Goal: Transaction & Acquisition: Obtain resource

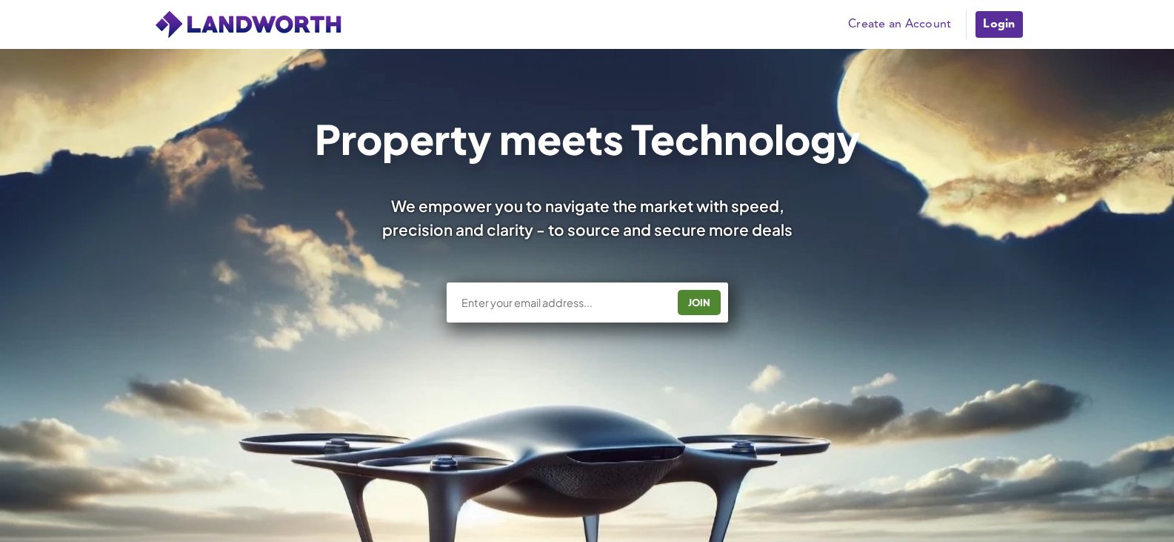
click at [1025, 8] on div "Pricing Create an Account Users Estate Agents First Time Buyers House Hunters H…" at bounding box center [587, 24] width 889 height 49
click at [1016, 16] on link "Login" at bounding box center [999, 25] width 50 height 30
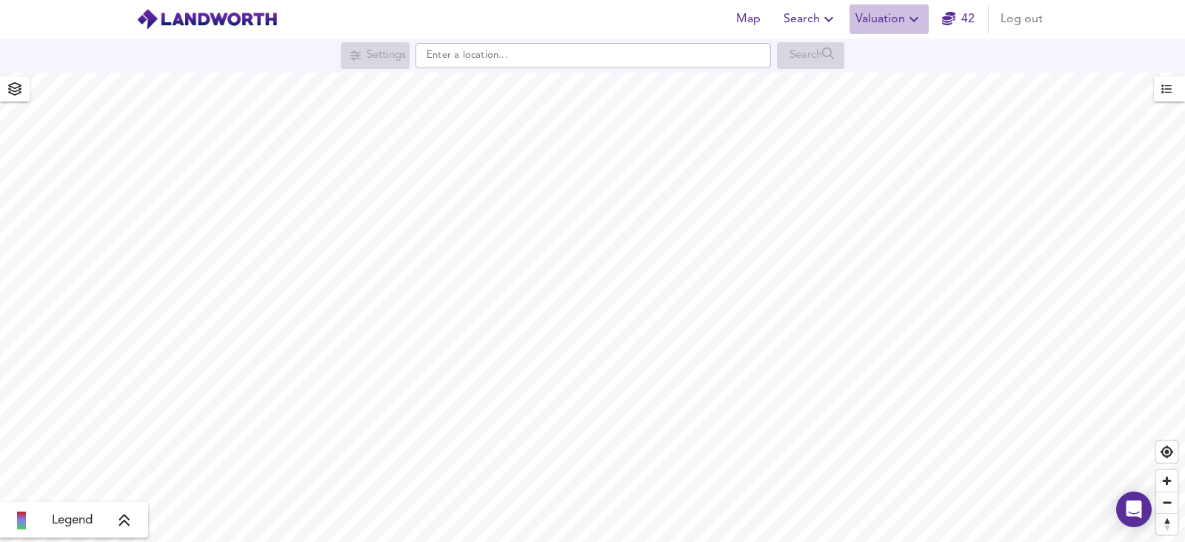
click at [881, 16] on span "Valuation" at bounding box center [889, 19] width 67 height 21
click at [865, 50] on li "New Valuation Report" at bounding box center [889, 53] width 177 height 27
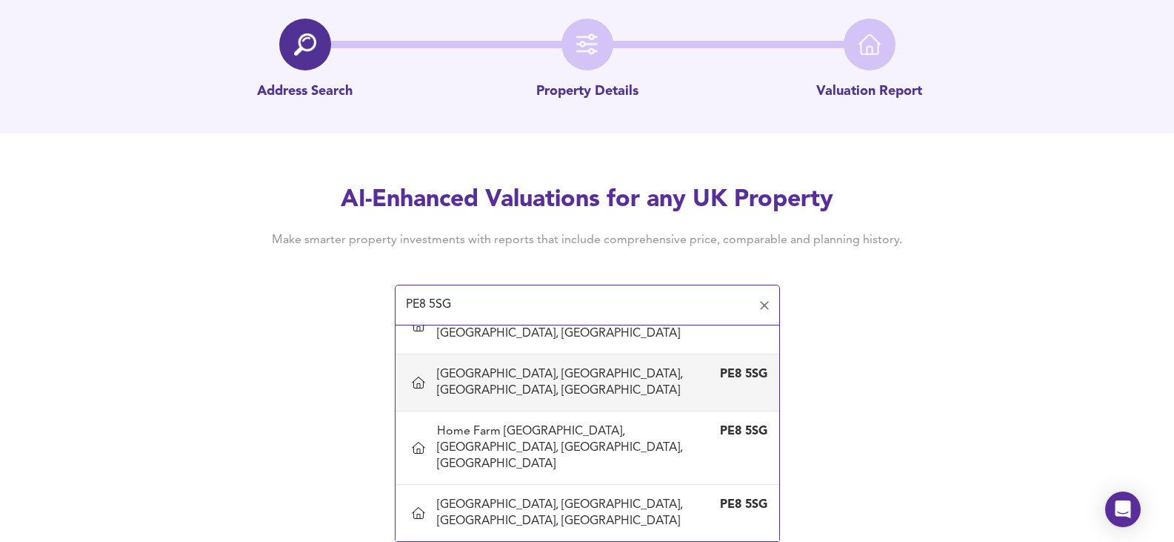
scroll to position [963, 0]
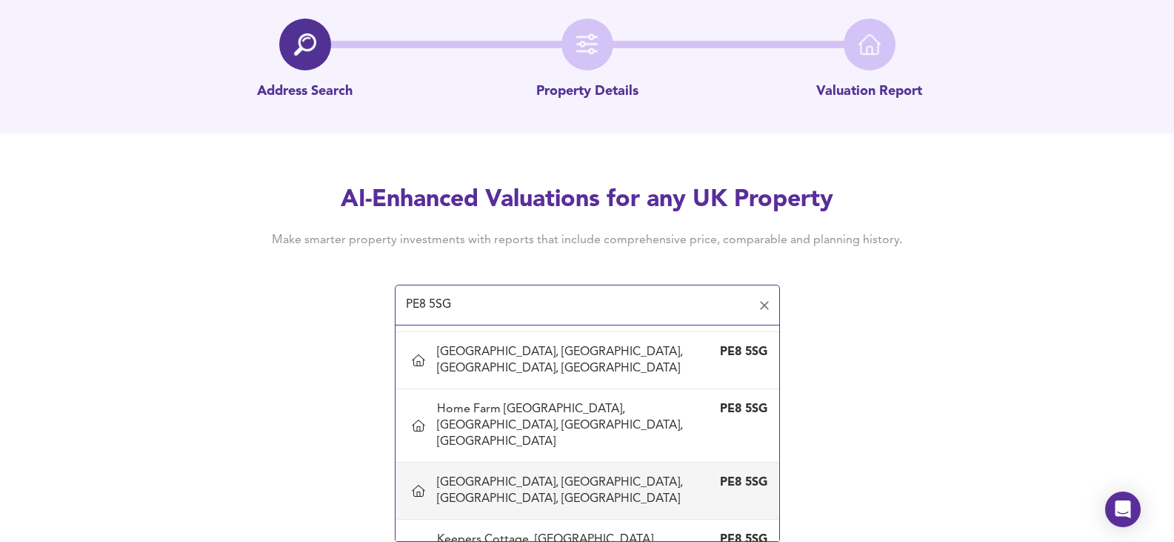
click at [599, 496] on div "Home Farm House, Lilford, Lilford, North Northamptonshire" at bounding box center [572, 490] width 271 height 33
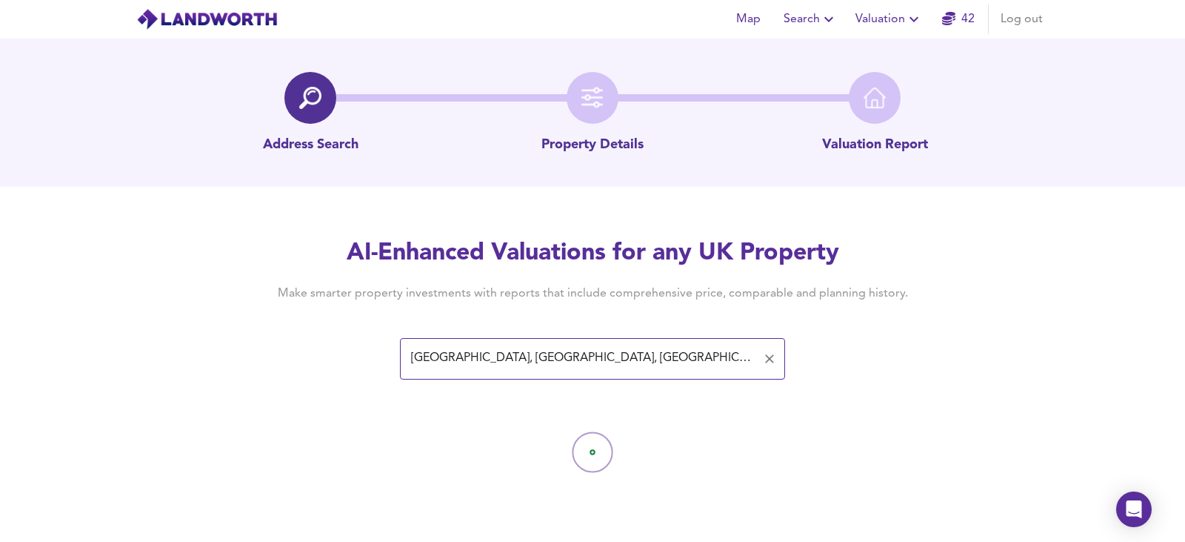
type input "Home Farm House, Lilford, Lilford, North Northamptonshire"
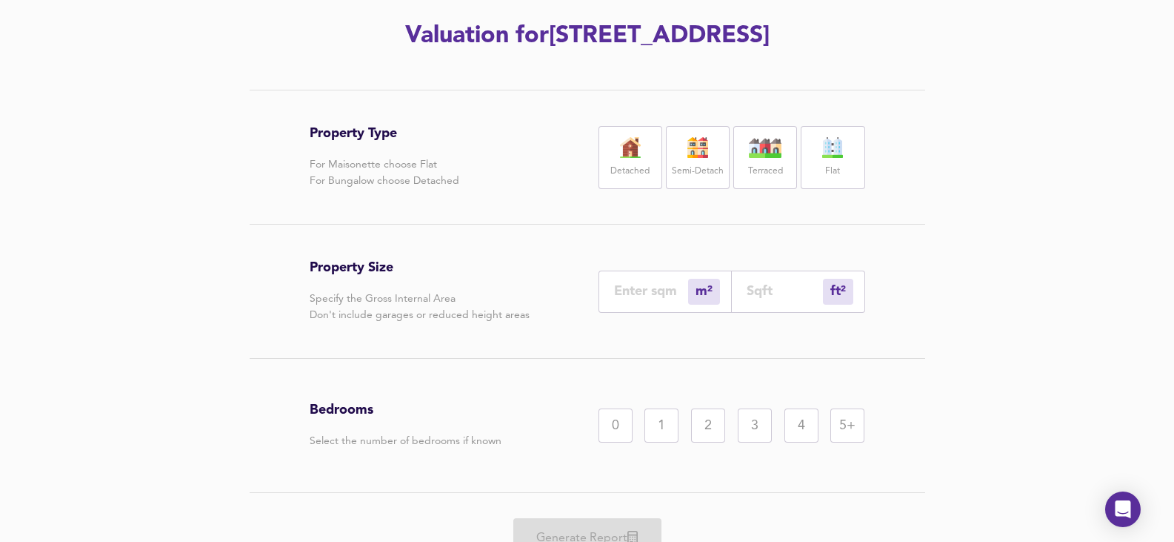
scroll to position [222, 0]
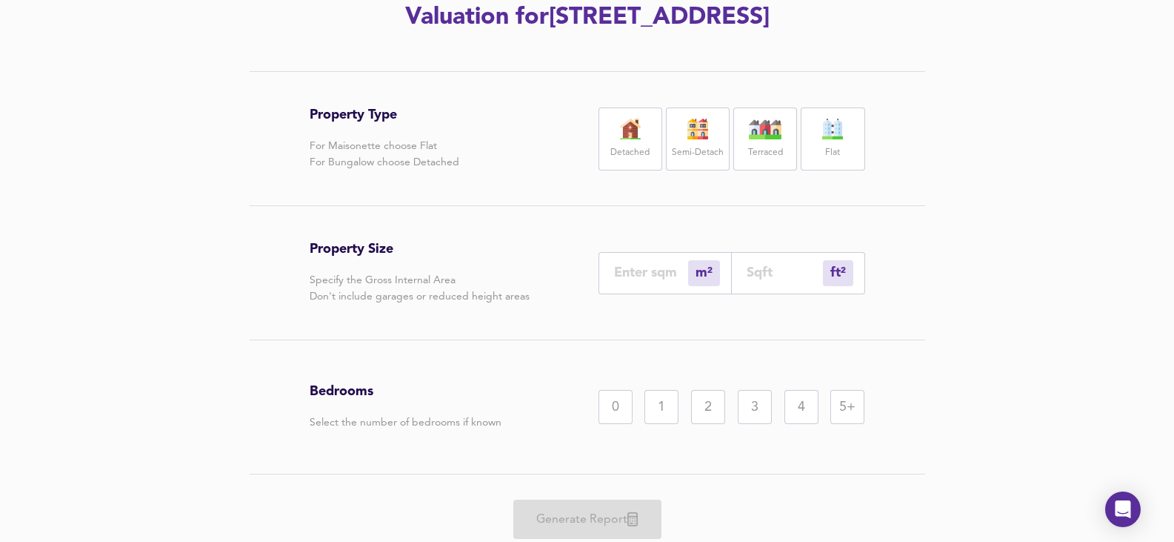
click at [615, 139] on img at bounding box center [630, 129] width 37 height 21
click at [644, 280] on input "number" at bounding box center [651, 272] width 74 height 16
type input "3"
type input "32"
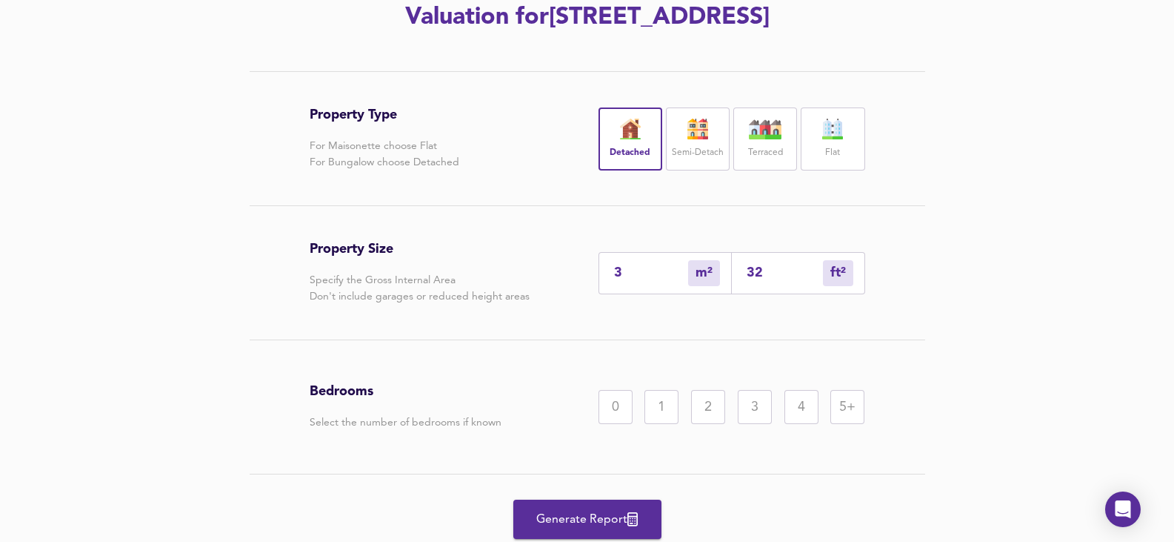
type input "39"
type input "420"
type input "398"
type input "4284"
type input "398"
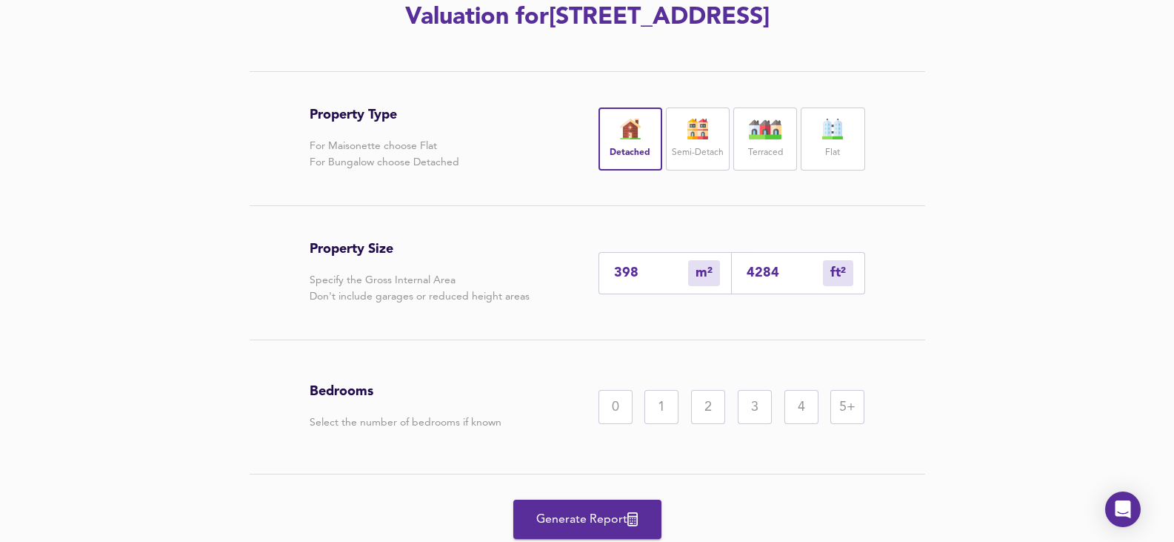
click at [848, 424] on div "5+" at bounding box center [847, 407] width 34 height 34
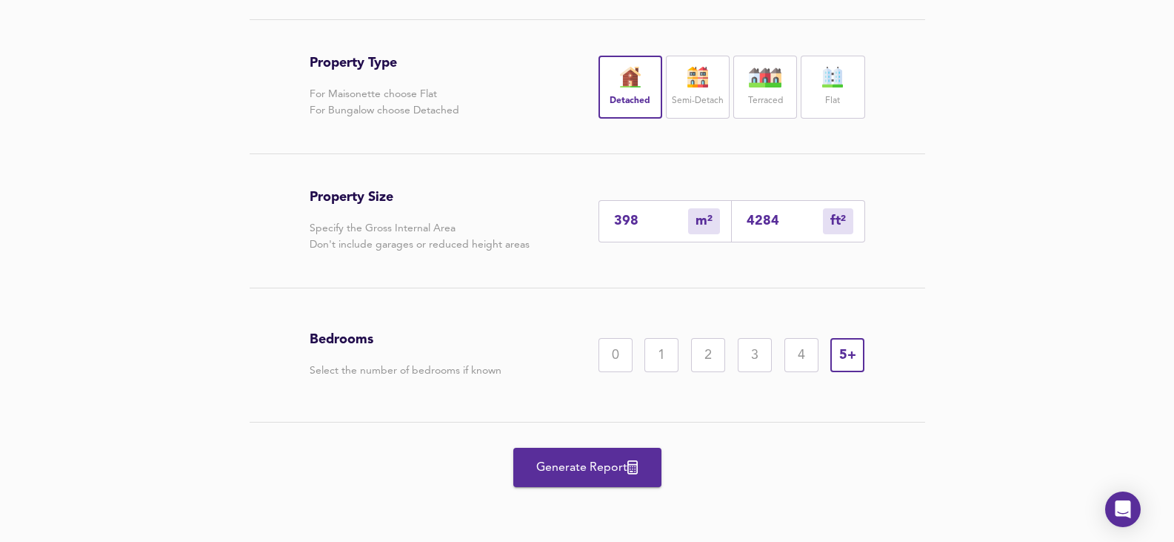
scroll to position [307, 0]
click at [611, 472] on span "Generate Report" at bounding box center [587, 467] width 119 height 21
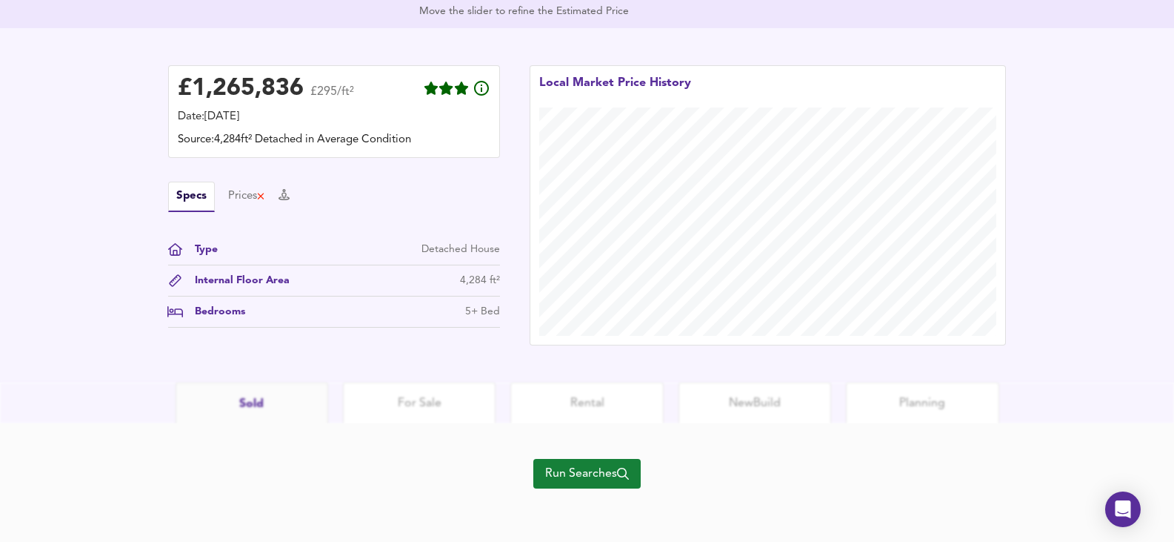
click at [594, 470] on span "Run Searches" at bounding box center [587, 473] width 84 height 21
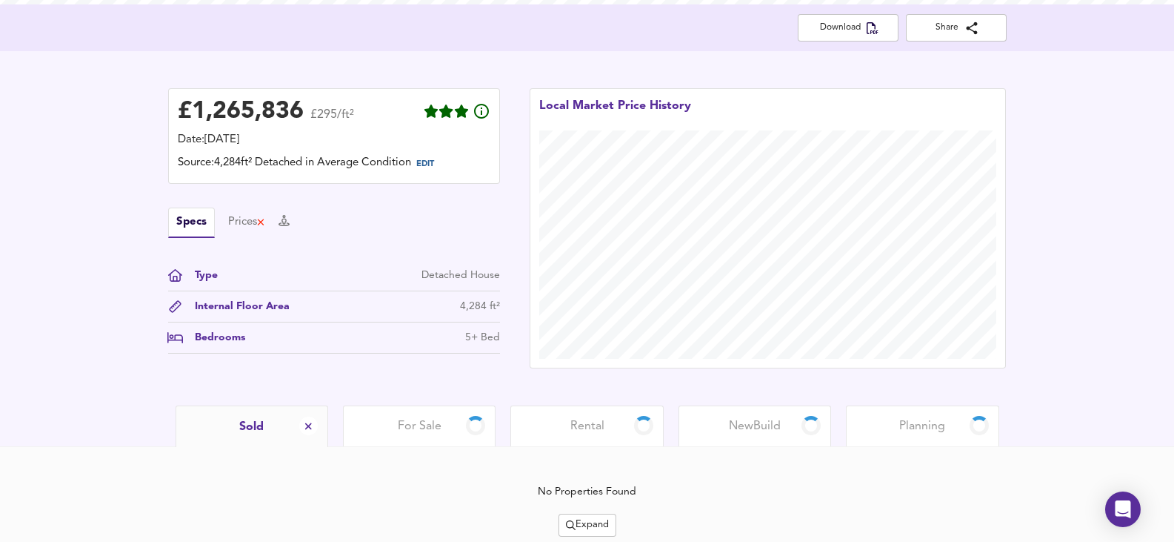
scroll to position [325, 0]
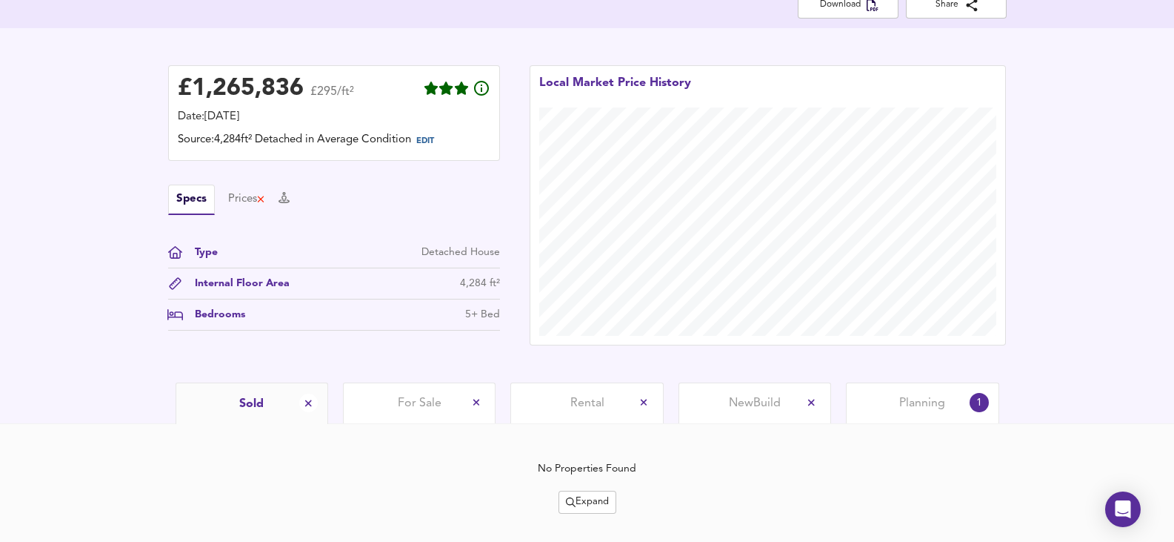
click at [27, 336] on div "£ 1,265,836 £295/ft² Date: 3 September 2025 Source: 4,284ft² Detached in Averag…" at bounding box center [587, 205] width 1174 height 354
click at [591, 497] on span "Expand" at bounding box center [587, 501] width 43 height 17
click at [565, 403] on li "¼ mile ½ mile" at bounding box center [587, 402] width 157 height 24
click at [603, 501] on span "Expand" at bounding box center [587, 501] width 43 height 17
click at [573, 423] on icon at bounding box center [576, 425] width 18 height 10
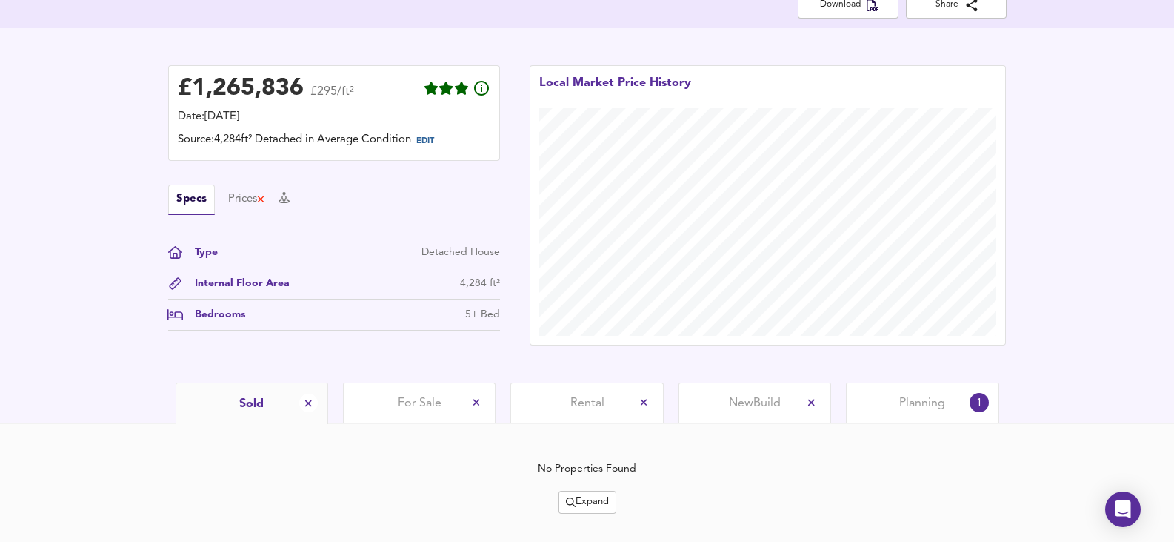
click at [911, 404] on span "Planning" at bounding box center [922, 403] width 46 height 16
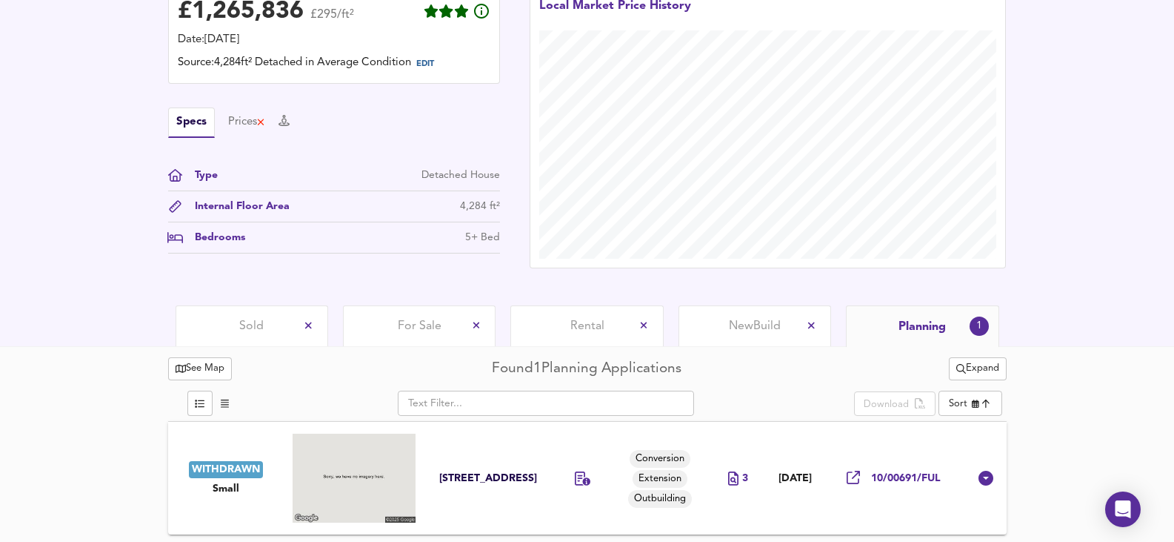
click at [286, 313] on div "Sold" at bounding box center [252, 325] width 153 height 41
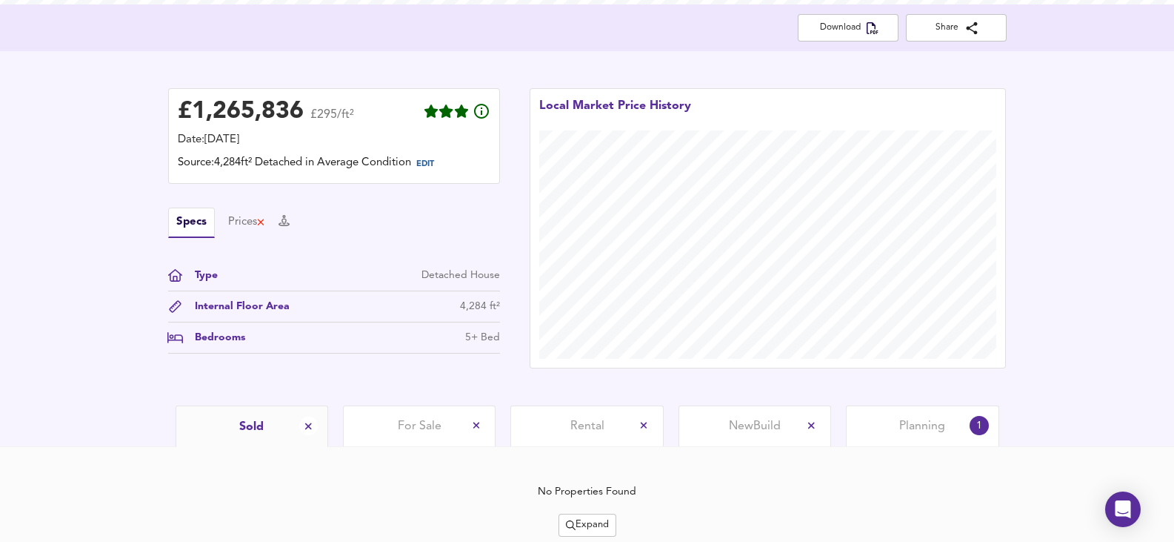
scroll to position [355, 0]
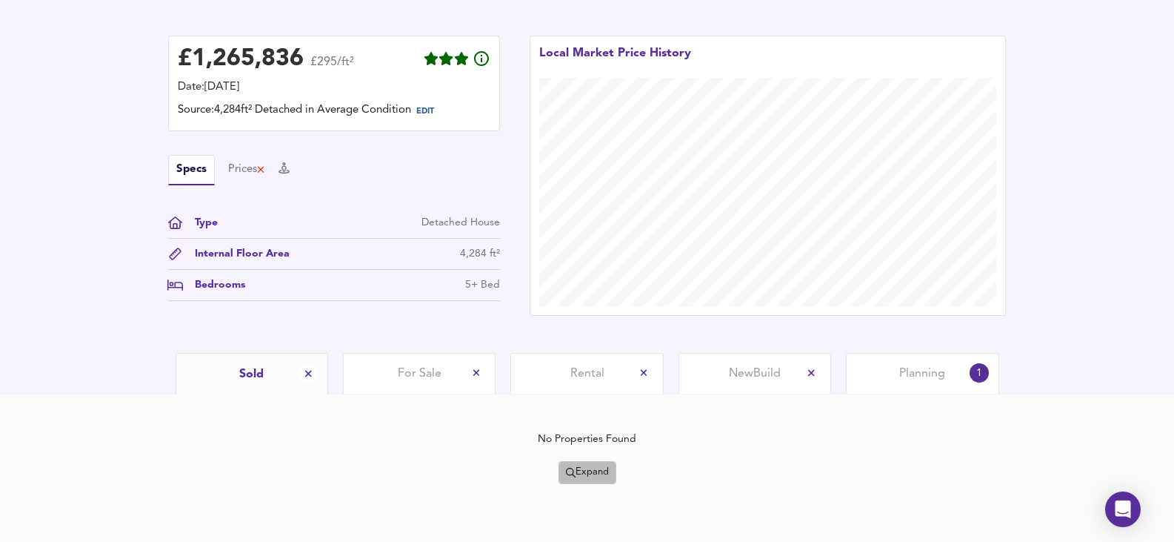
click at [596, 470] on span "Expand" at bounding box center [587, 472] width 43 height 17
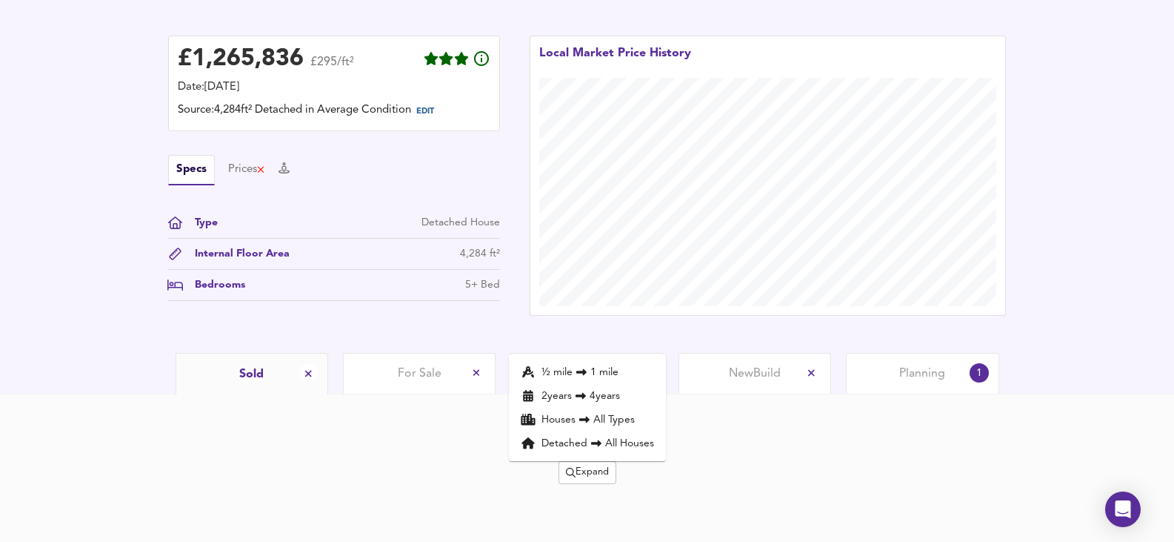
click at [596, 365] on li "½ mile 1 mile" at bounding box center [587, 372] width 157 height 24
click at [573, 473] on span "Expand" at bounding box center [587, 472] width 43 height 17
click at [576, 389] on li "2 year s 4 years" at bounding box center [587, 396] width 157 height 24
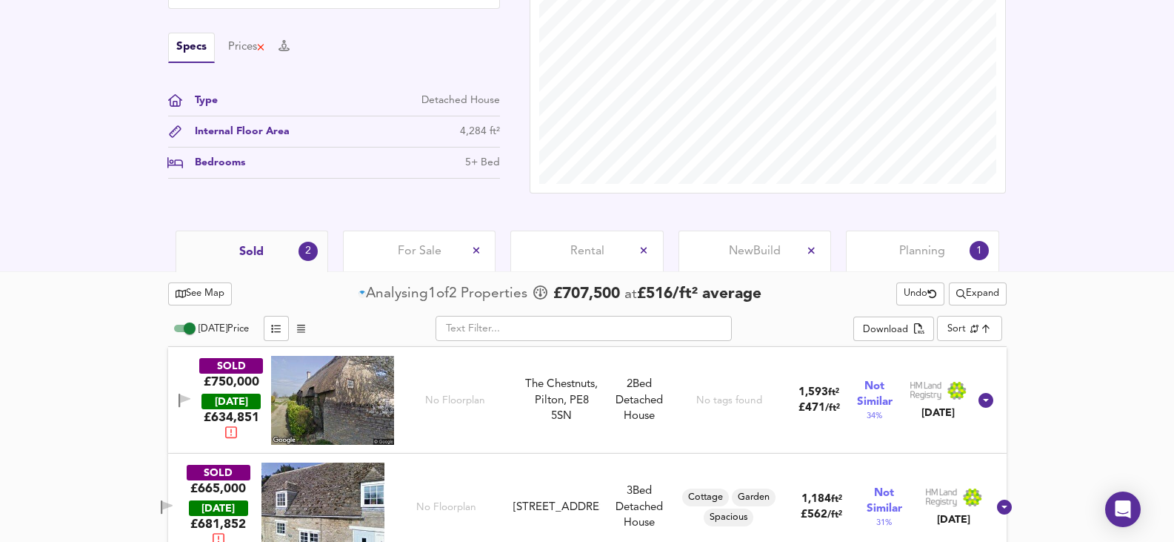
scroll to position [503, 0]
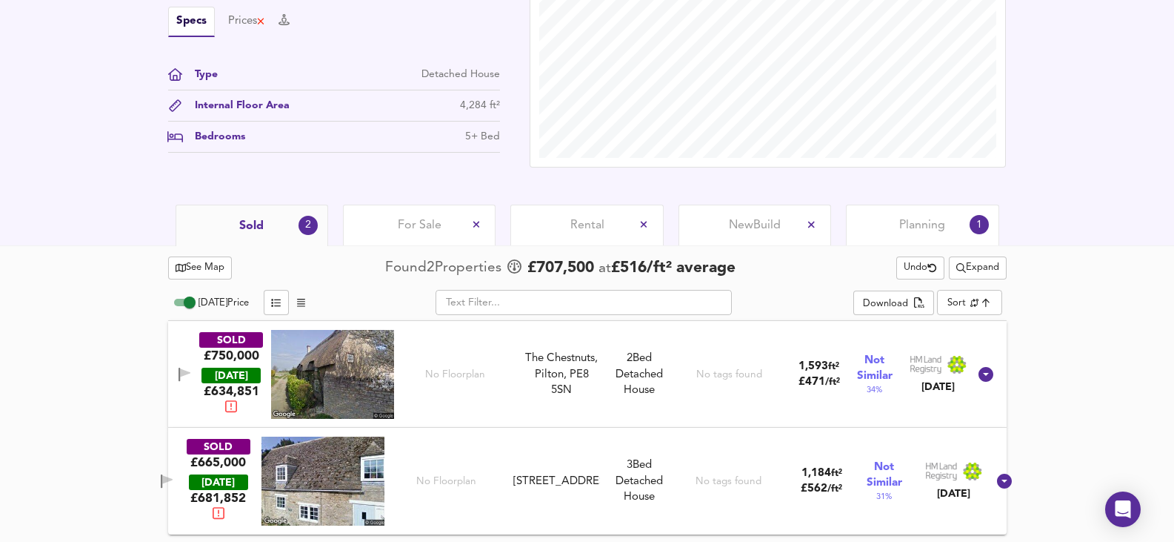
click at [405, 219] on span "For Sale" at bounding box center [420, 225] width 44 height 16
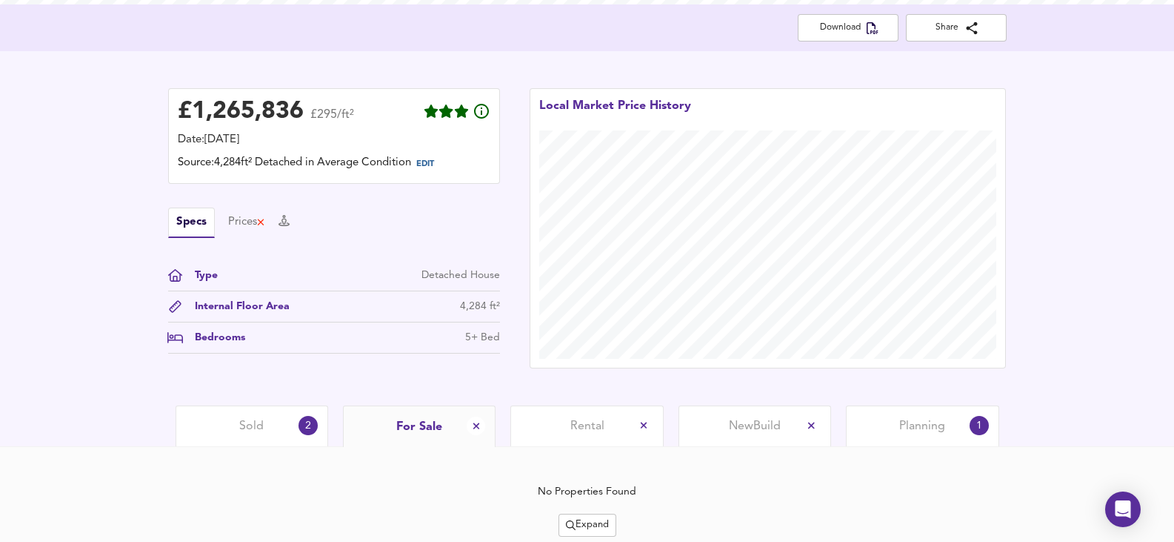
scroll to position [355, 0]
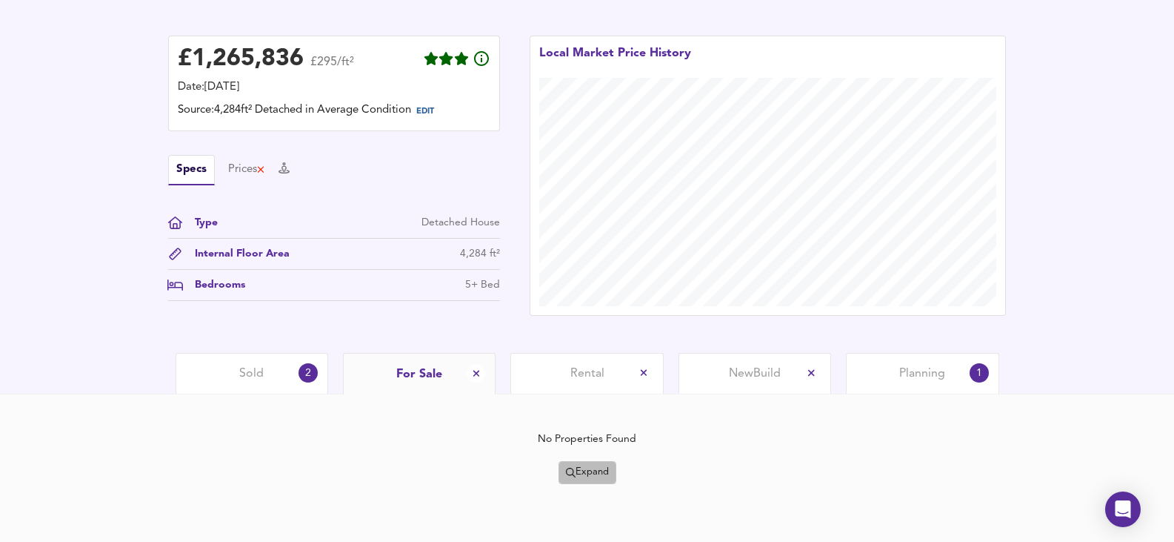
click at [577, 470] on span "Expand" at bounding box center [587, 472] width 43 height 17
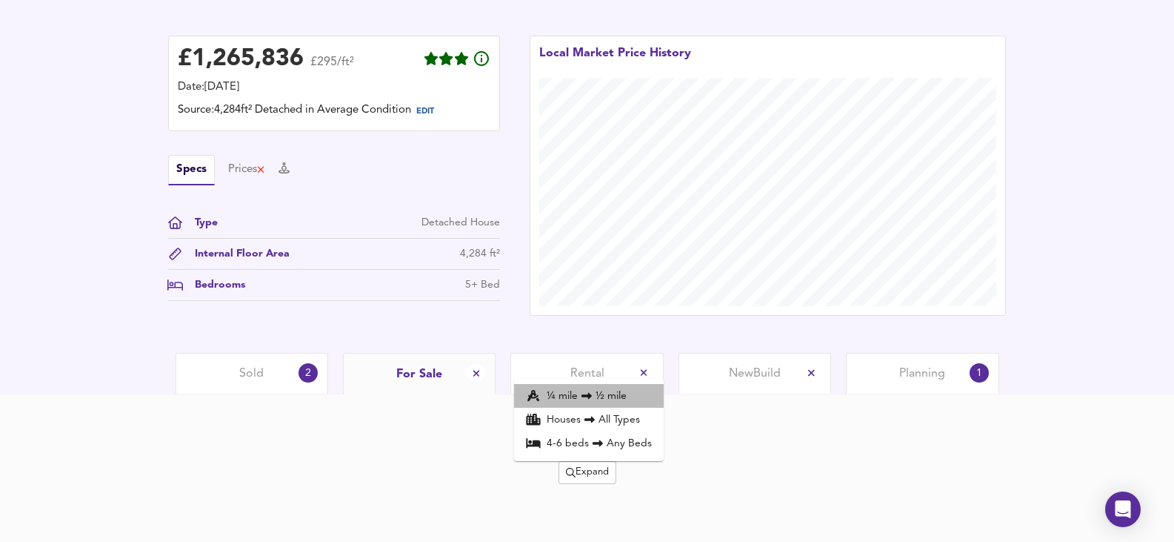
click at [600, 398] on li "¼ mile ½ mile" at bounding box center [589, 396] width 150 height 24
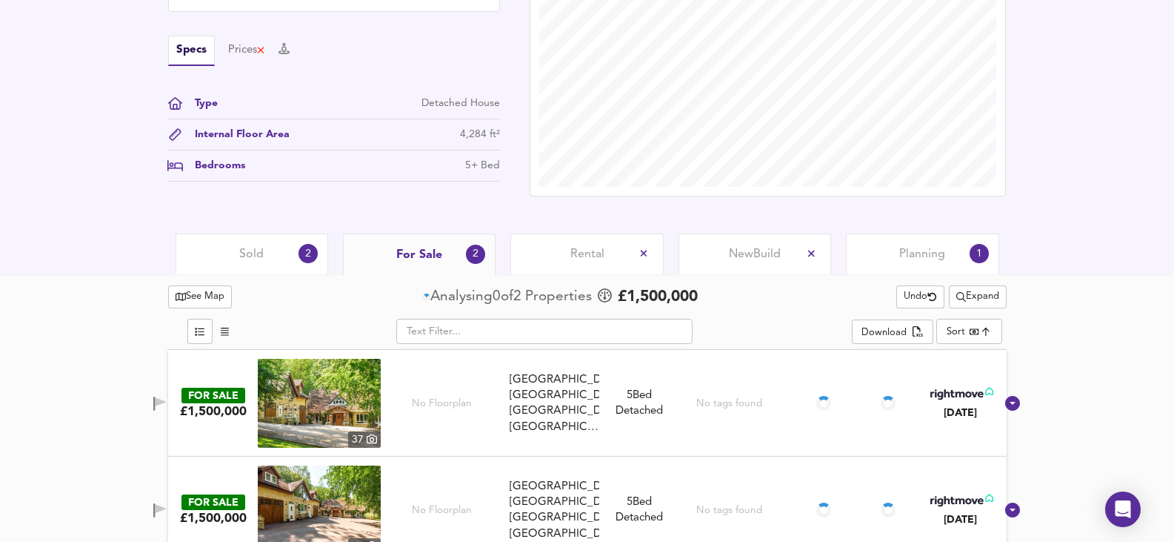
scroll to position [503, 0]
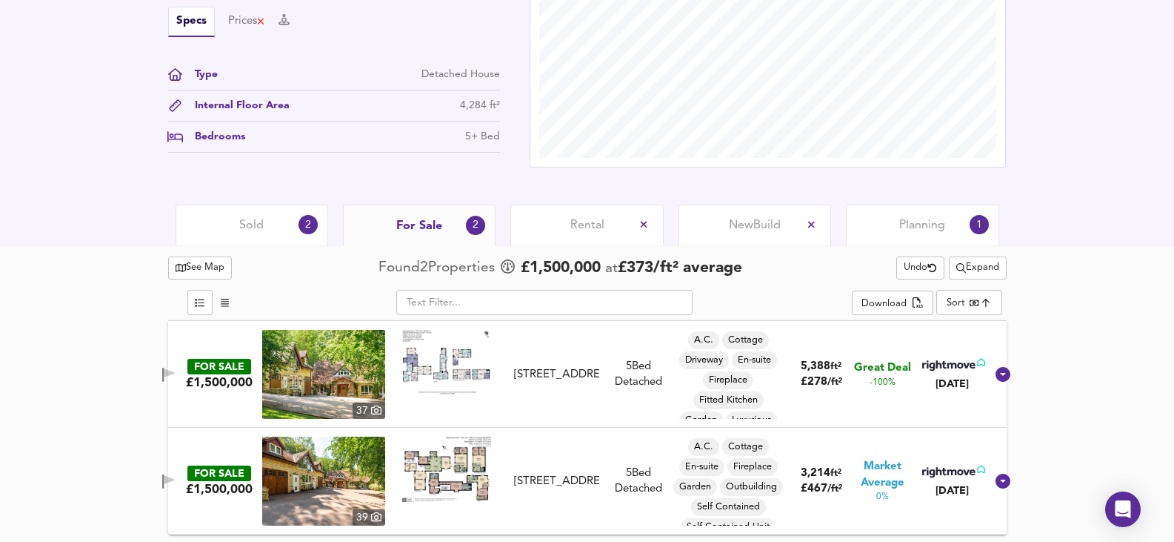
click at [327, 382] on img at bounding box center [323, 374] width 123 height 89
click at [970, 268] on span "Expand" at bounding box center [977, 267] width 43 height 17
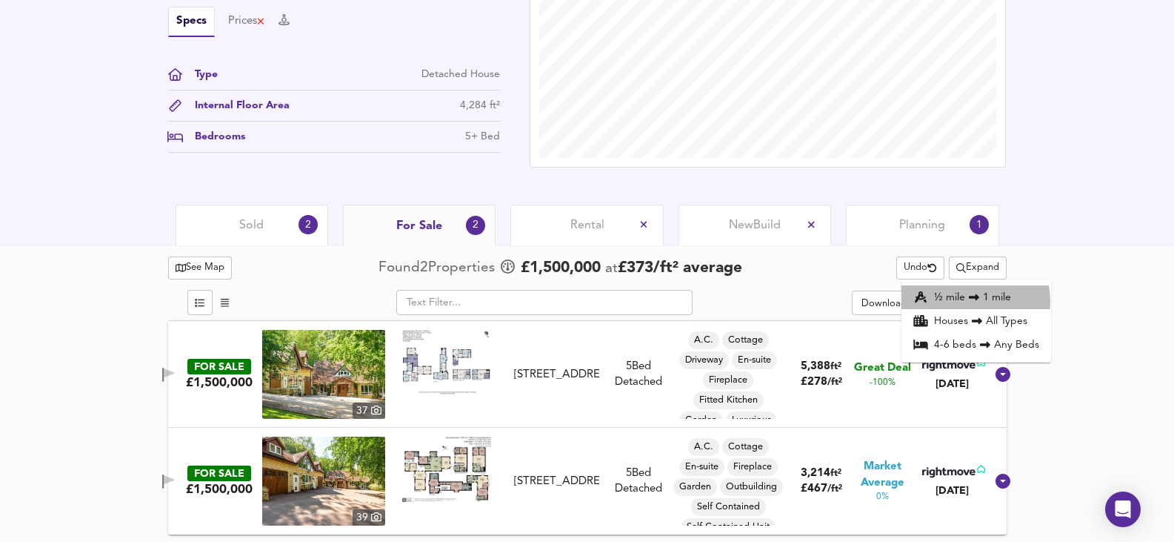
click at [970, 301] on icon at bounding box center [974, 297] width 18 height 10
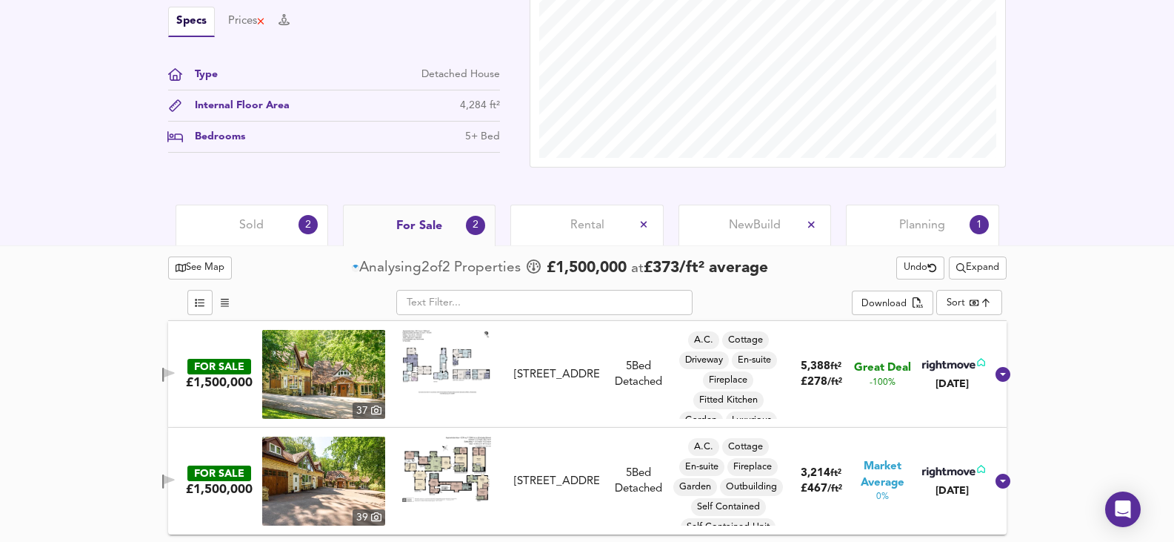
click at [961, 271] on span "Expand" at bounding box center [977, 267] width 43 height 17
drag, startPoint x: 965, startPoint y: 316, endPoint x: 982, endPoint y: 285, distance: 35.5
click at [982, 285] on ul "1 mile 2 mile Houses All Types 4-6 bed s Any Beds" at bounding box center [977, 320] width 150 height 83
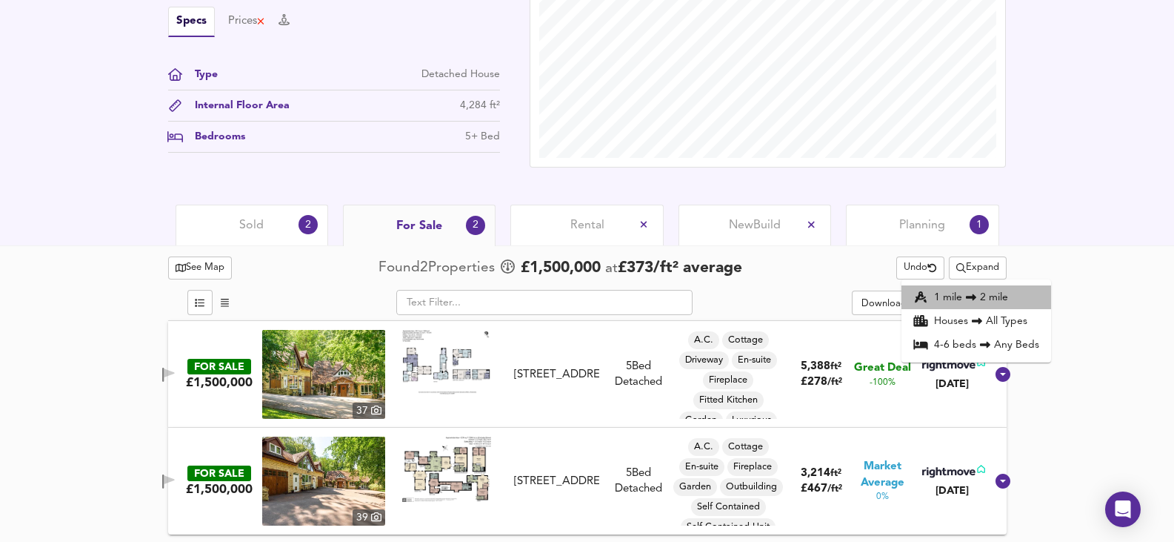
click at [990, 297] on li "1 mile 2 mile" at bounding box center [977, 297] width 150 height 24
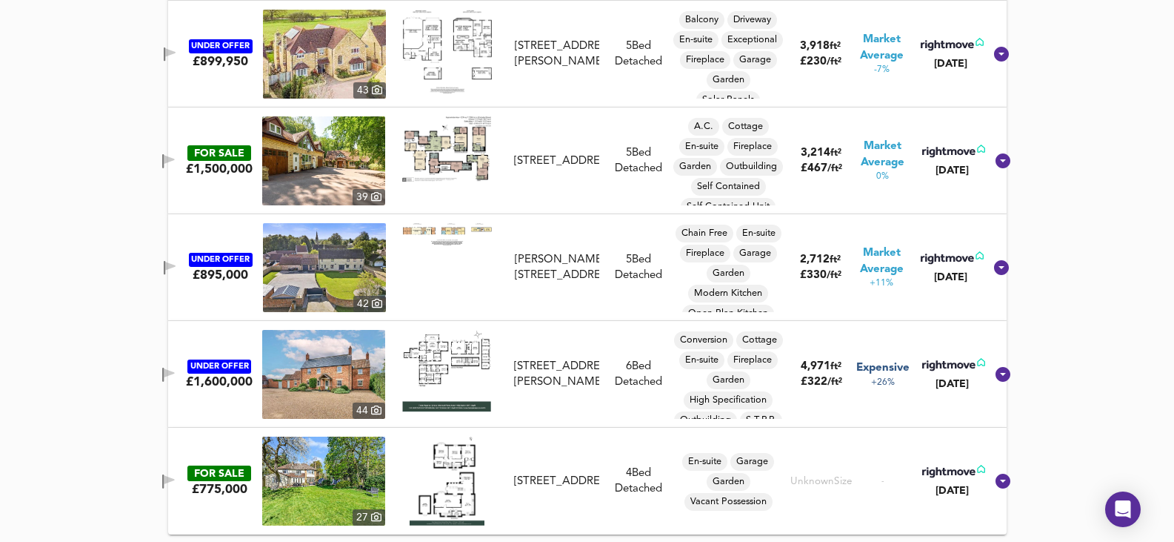
scroll to position [657, 0]
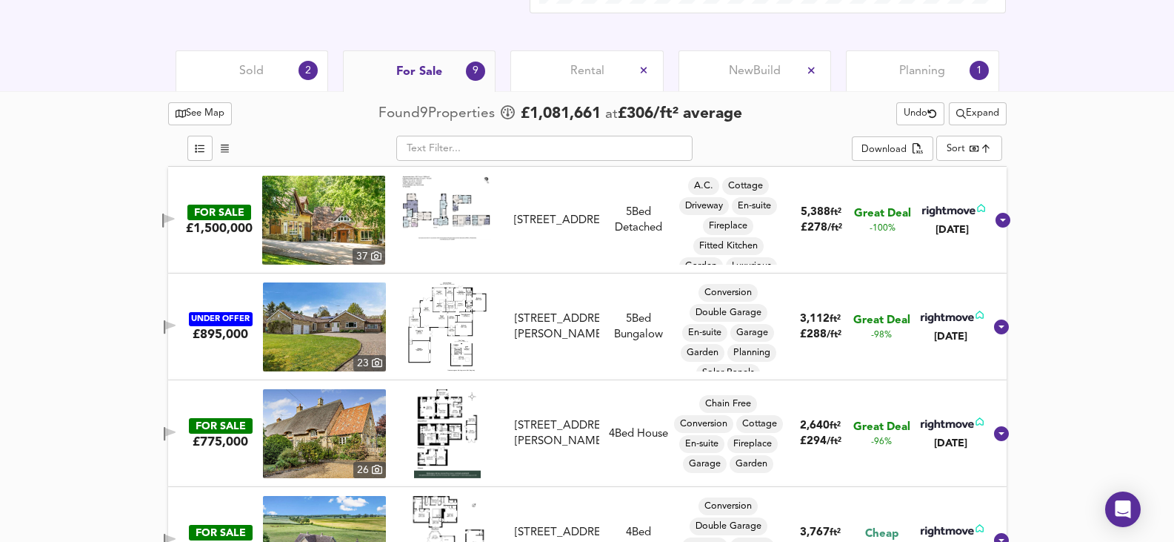
click at [313, 338] on img at bounding box center [324, 326] width 123 height 89
click at [236, 78] on div "Sold 2" at bounding box center [252, 70] width 153 height 41
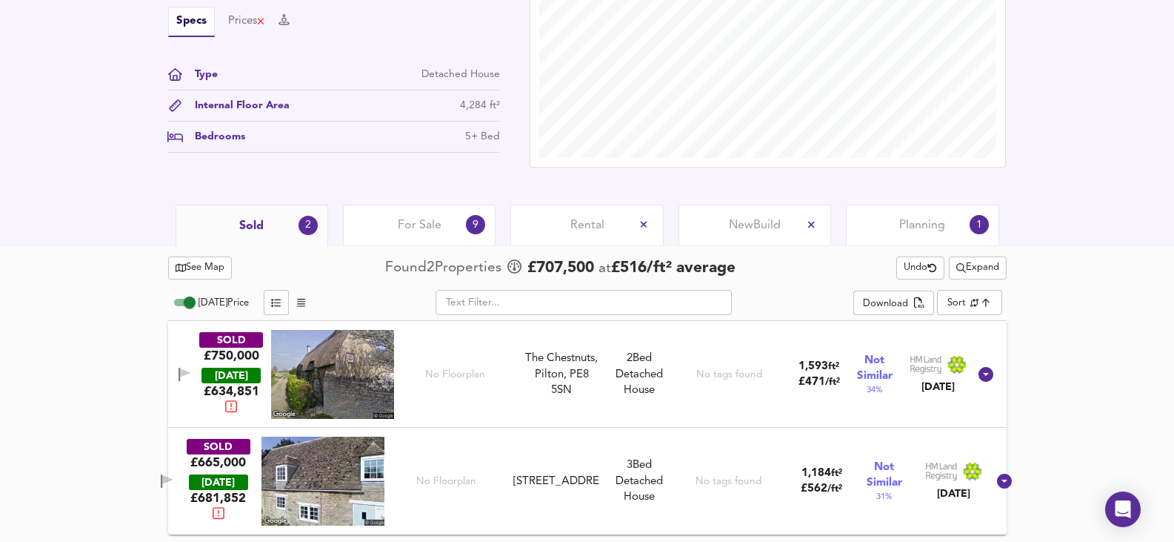
click at [978, 262] on span "Expand" at bounding box center [977, 267] width 43 height 17
click at [974, 295] on icon at bounding box center [966, 297] width 18 height 10
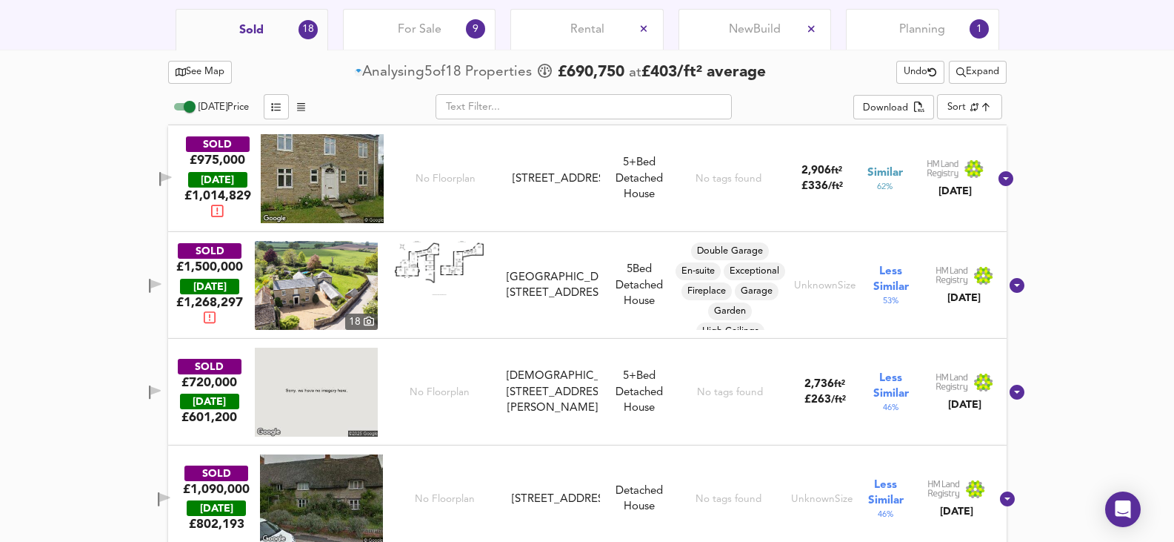
scroll to position [799, 0]
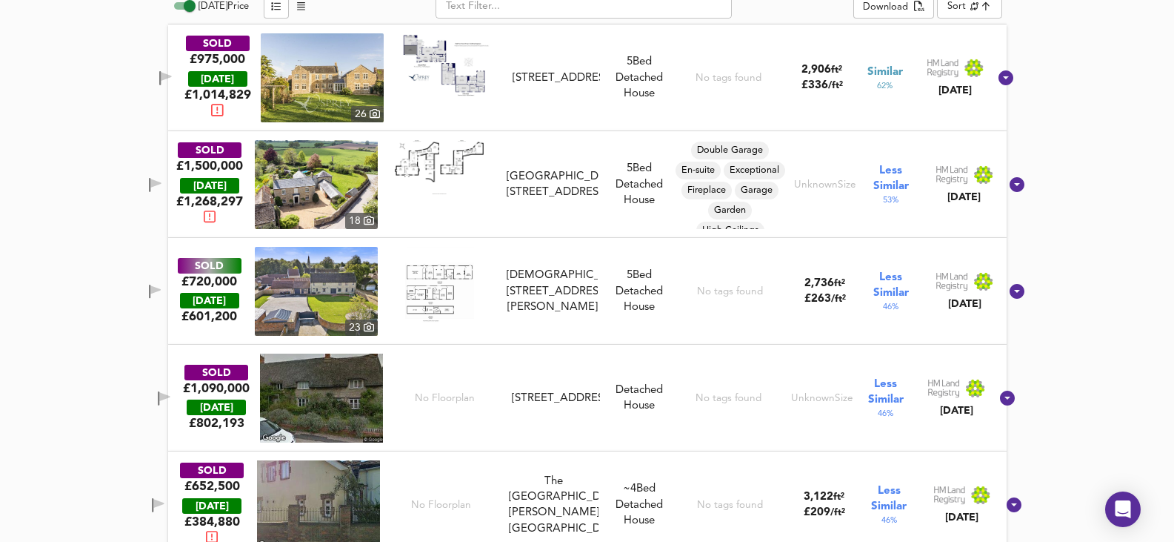
click at [362, 164] on img at bounding box center [316, 184] width 123 height 89
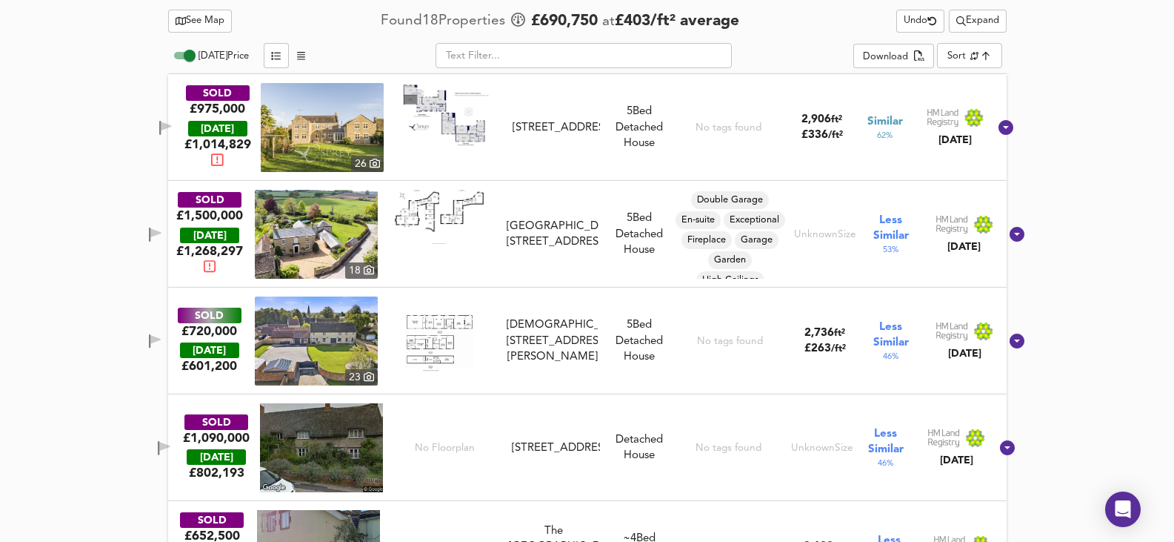
scroll to position [725, 0]
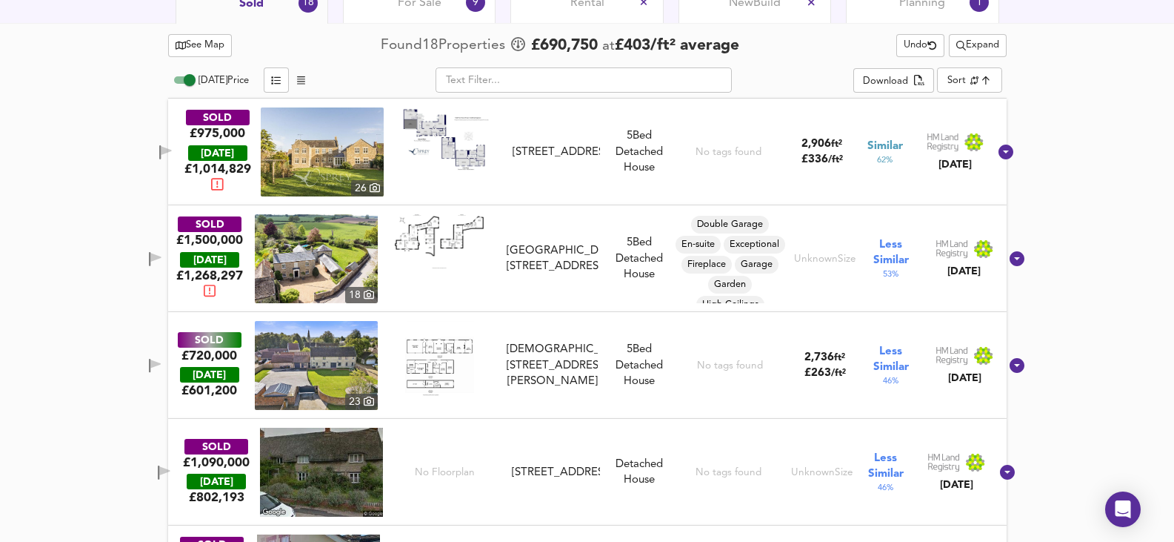
click at [307, 144] on img at bounding box center [322, 151] width 123 height 89
